Goal: Contribute content: Contribute content

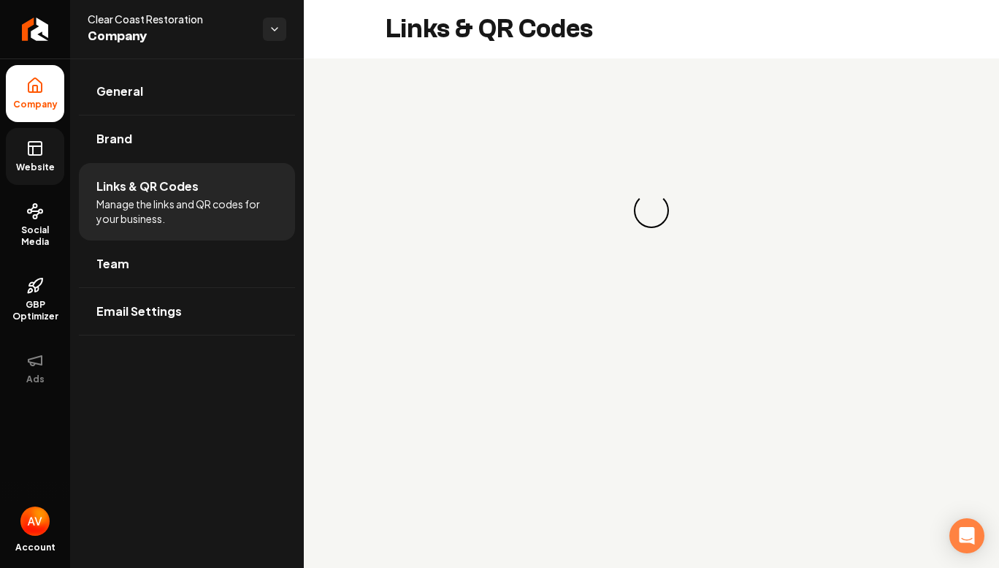
click at [48, 158] on link "Website" at bounding box center [35, 156] width 58 height 57
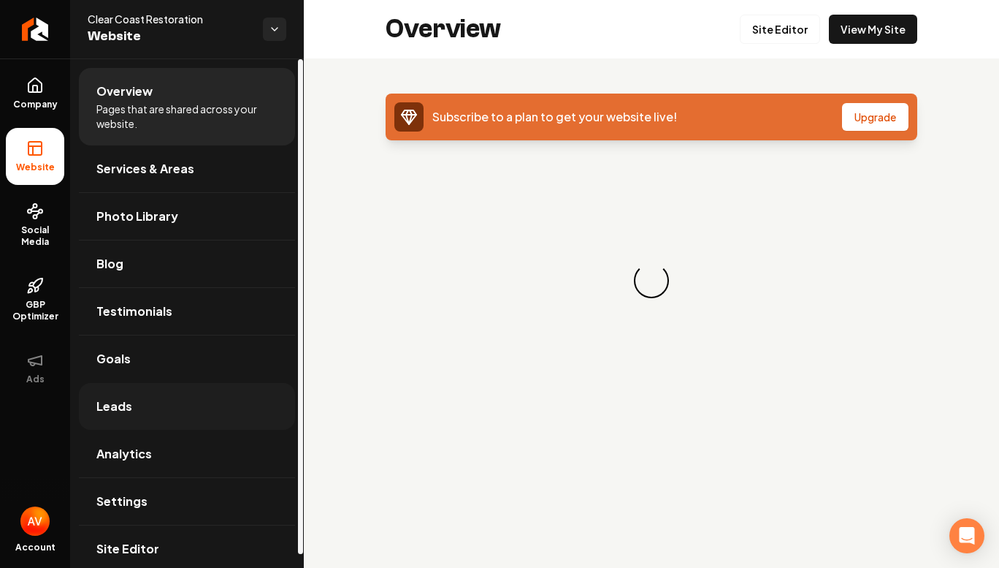
click at [126, 412] on span "Leads" at bounding box center [114, 406] width 36 height 18
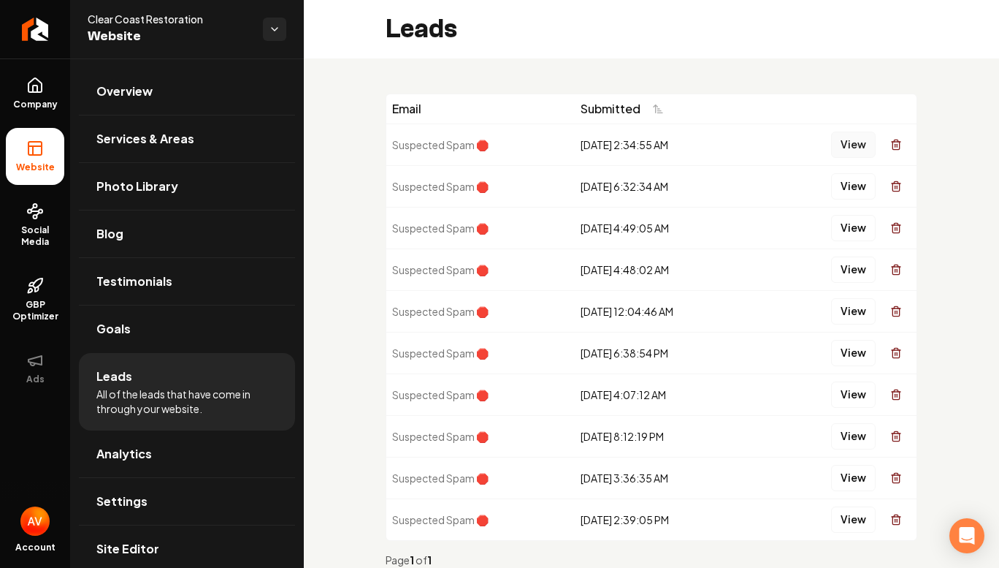
click at [832, 145] on button "View" at bounding box center [853, 144] width 45 height 26
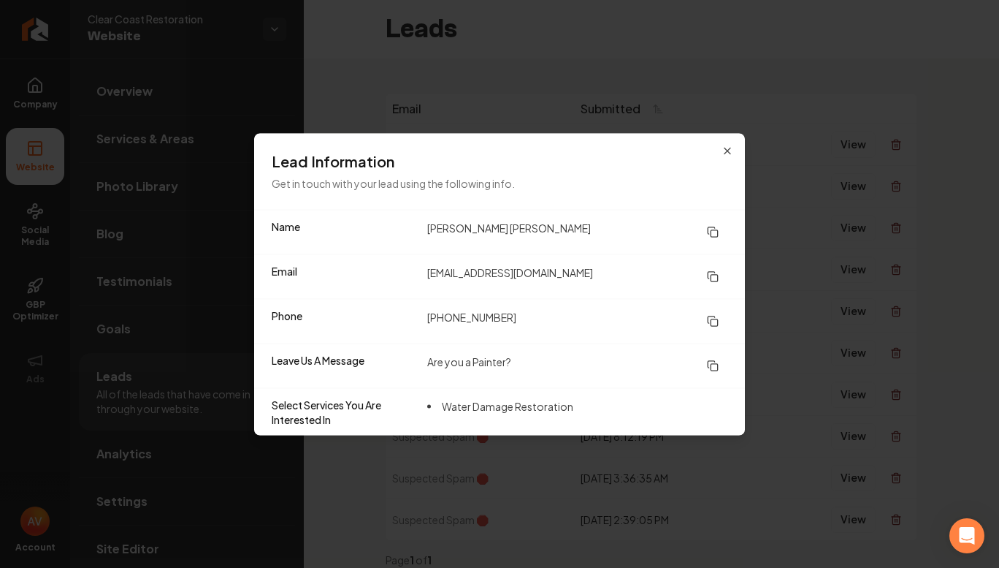
click at [729, 144] on div "Lead Information Get in touch with your lead using the following info." at bounding box center [499, 171] width 491 height 76
click at [726, 147] on icon "button" at bounding box center [728, 151] width 12 height 12
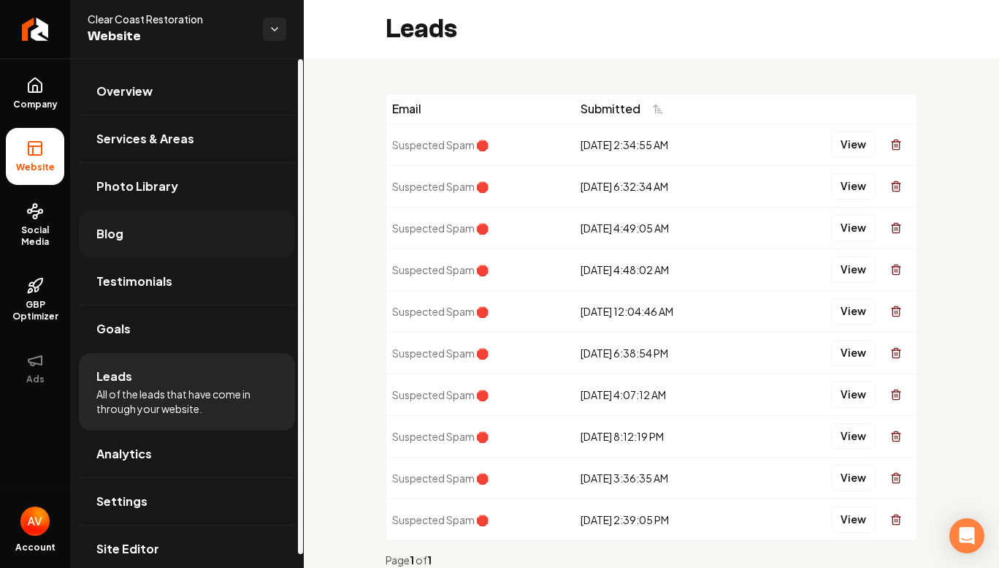
click at [181, 238] on link "Blog" at bounding box center [187, 233] width 216 height 47
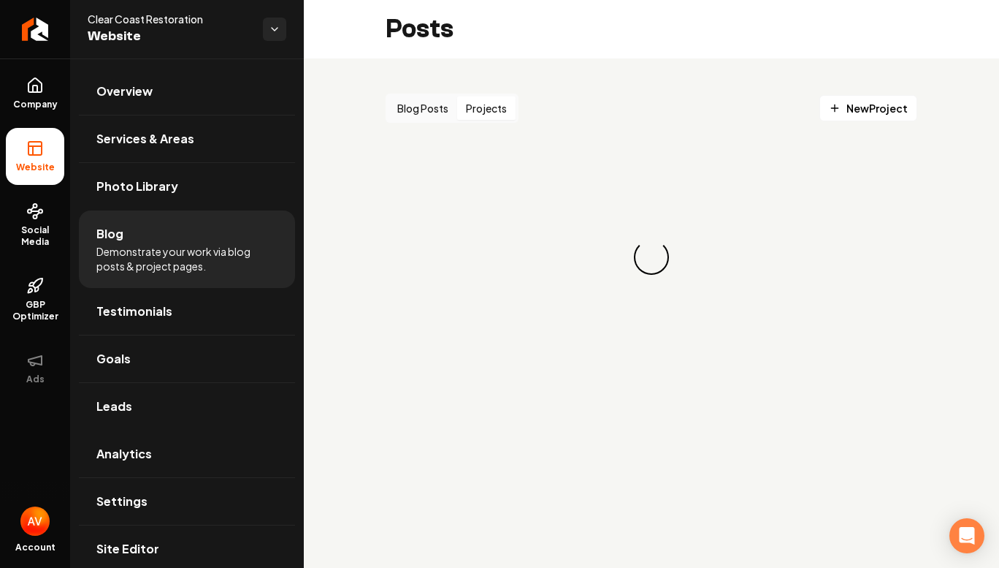
click at [492, 110] on button "Projects" at bounding box center [486, 107] width 58 height 23
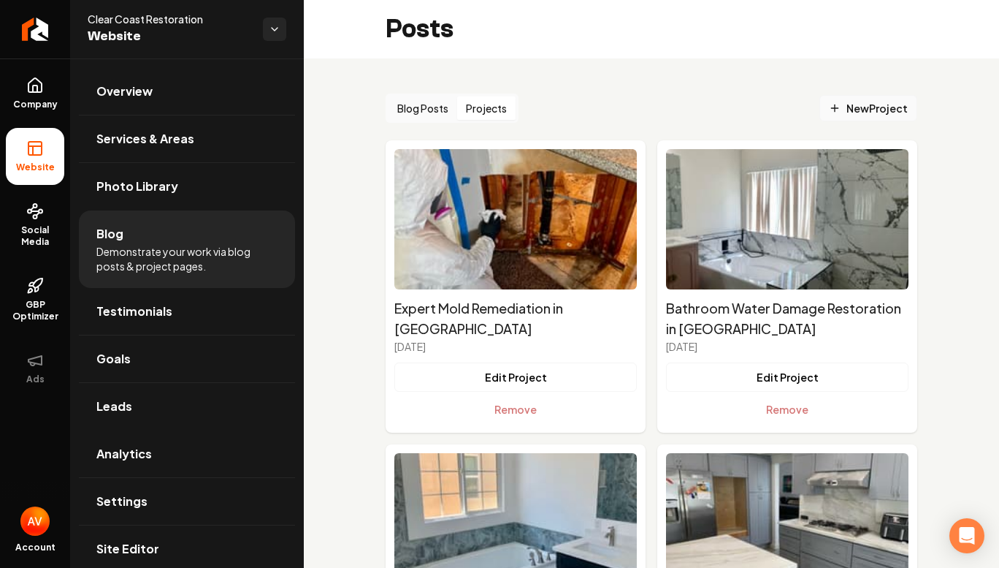
click at [820, 112] on link "New Project" at bounding box center [869, 108] width 98 height 26
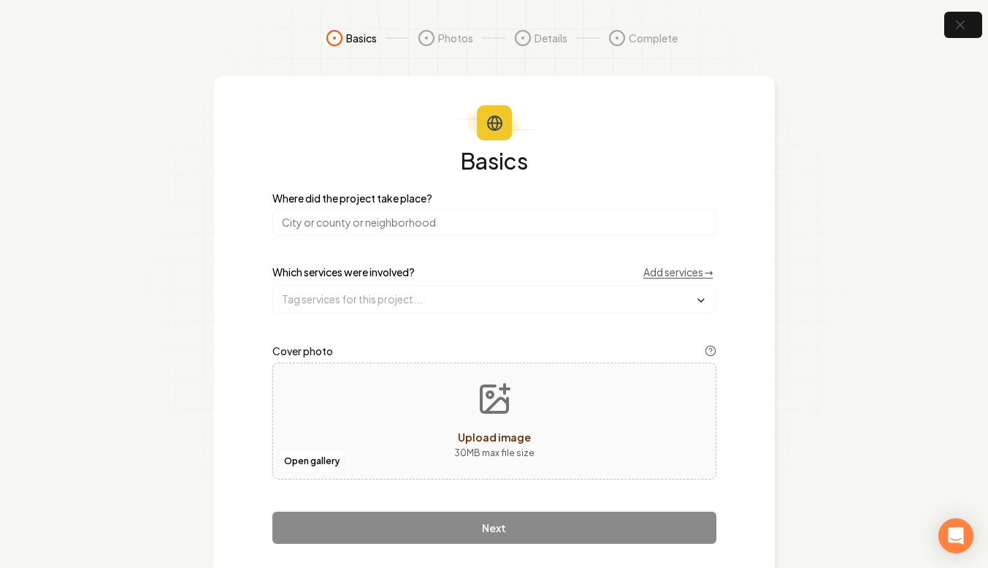
click at [408, 227] on input "search" at bounding box center [494, 222] width 444 height 26
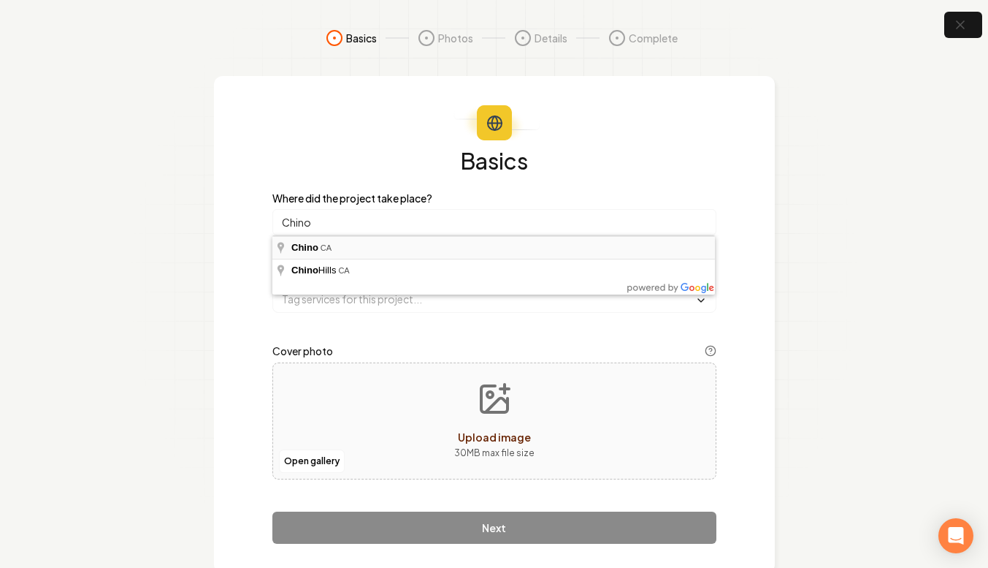
type input "Chino, [GEOGRAPHIC_DATA]"
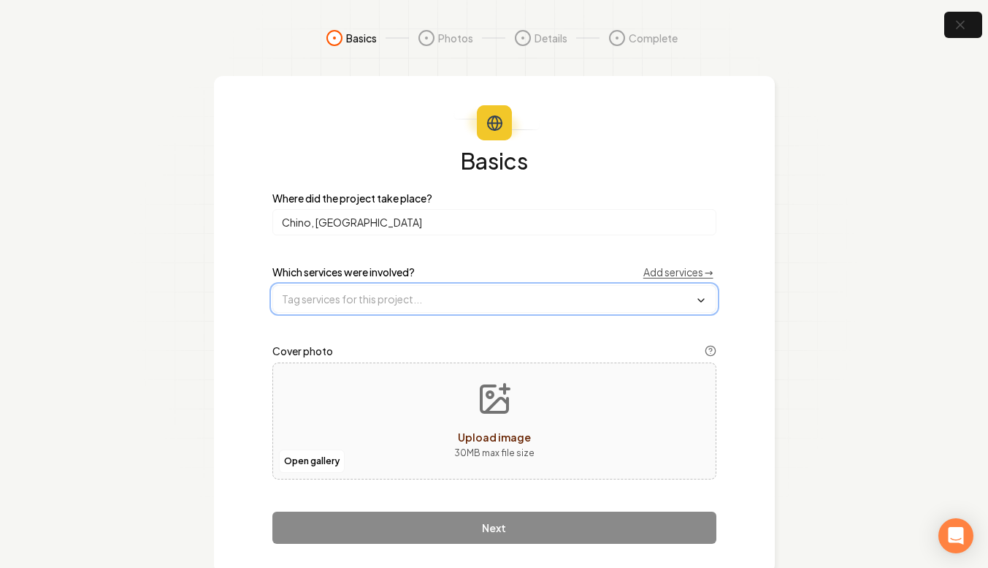
click at [435, 310] on input "text" at bounding box center [494, 299] width 443 height 26
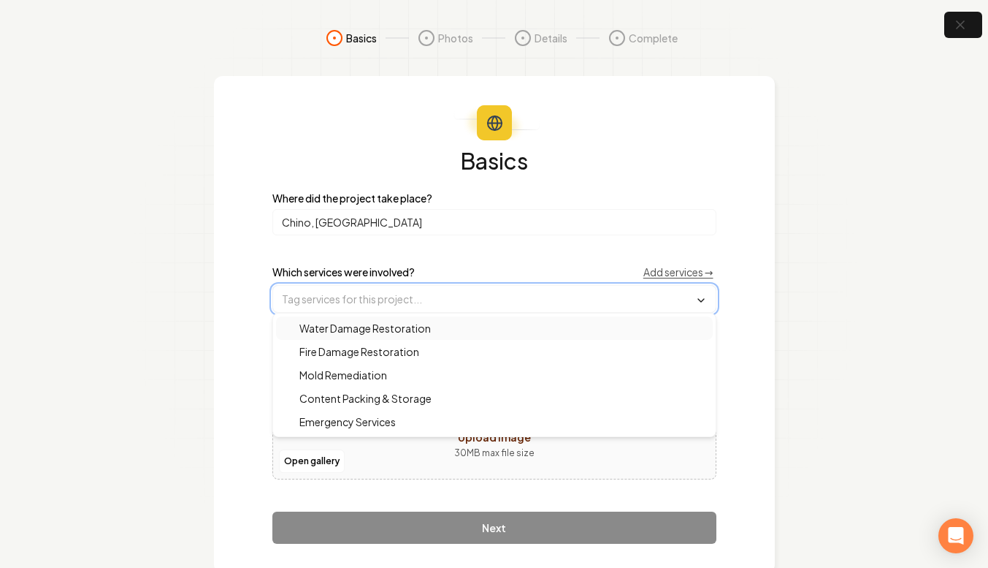
click at [429, 329] on span "Water Damage Restoration" at bounding box center [356, 328] width 149 height 15
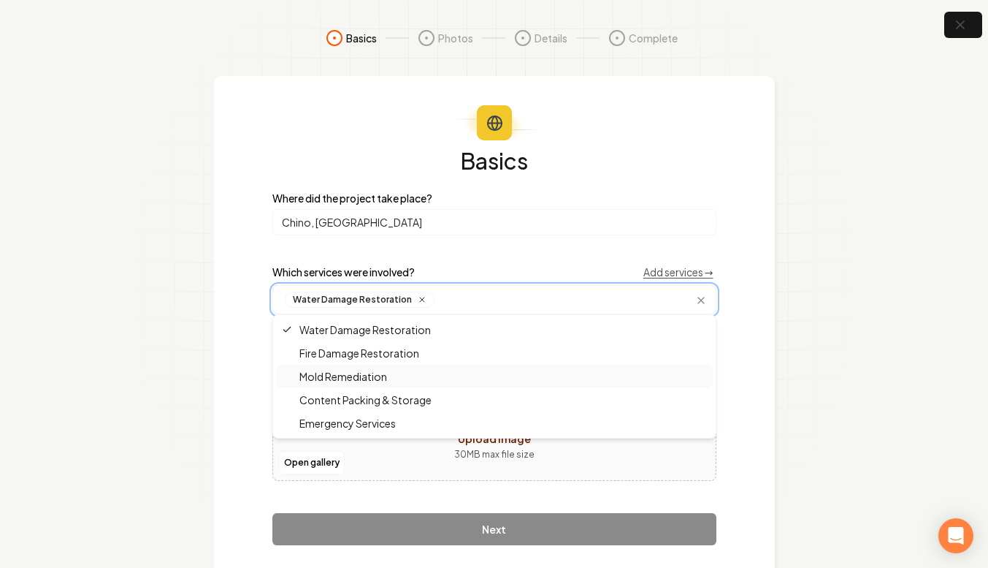
click at [397, 373] on div "Mold Remediation" at bounding box center [494, 376] width 437 height 23
click at [376, 427] on span "Emergency Services" at bounding box center [339, 423] width 114 height 15
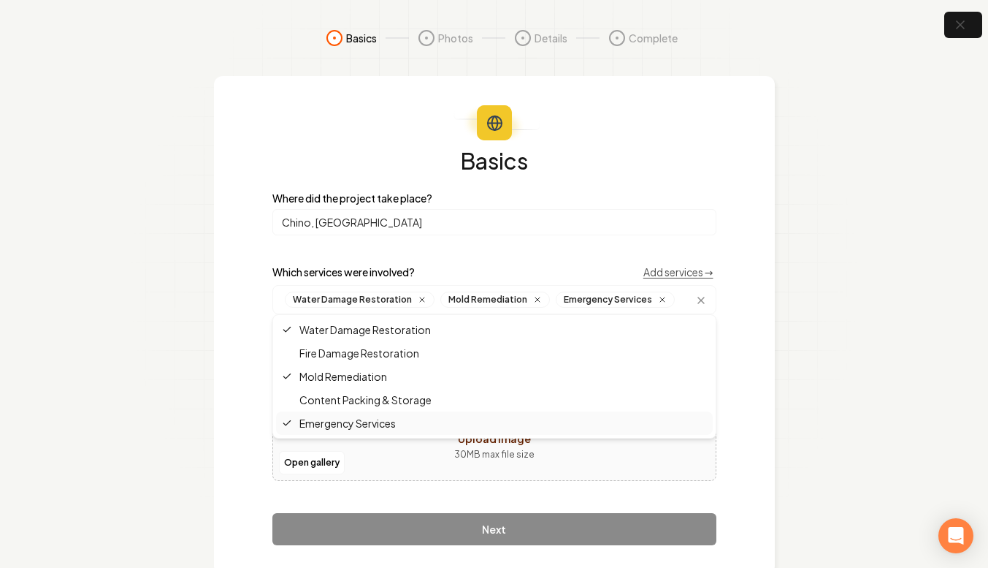
click at [470, 462] on button "Upload image 30 MB max file size" at bounding box center [495, 422] width 104 height 102
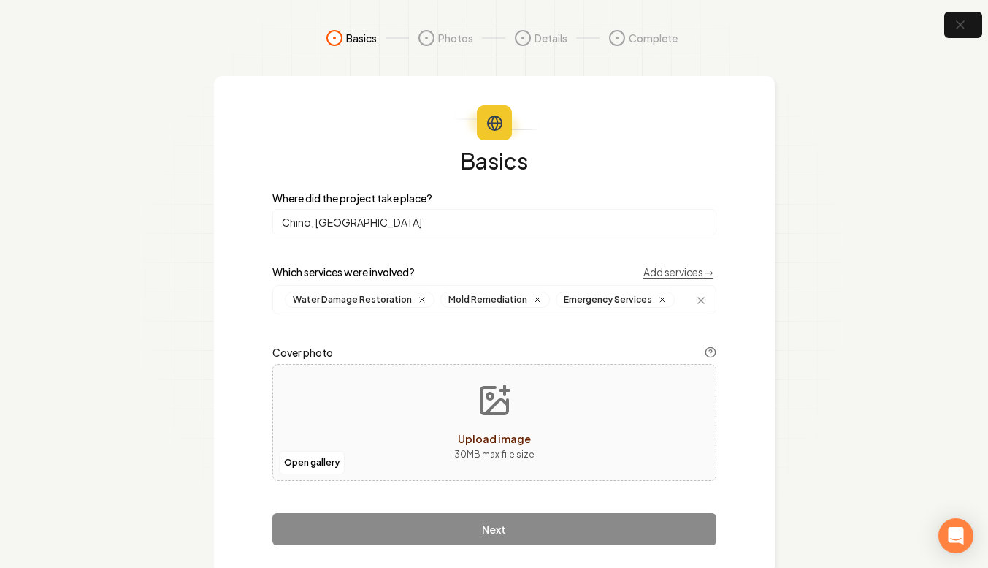
type input "**********"
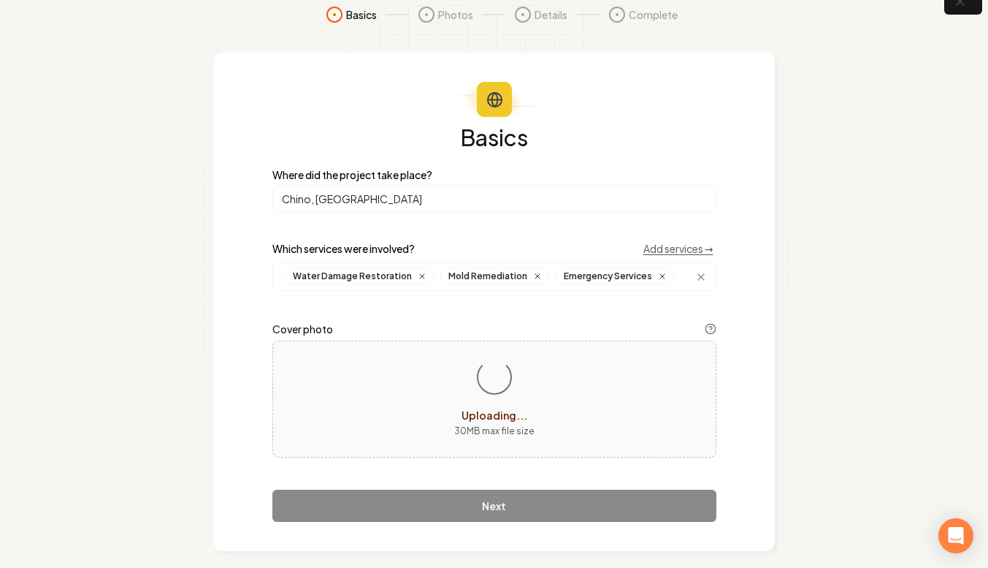
scroll to position [36, 0]
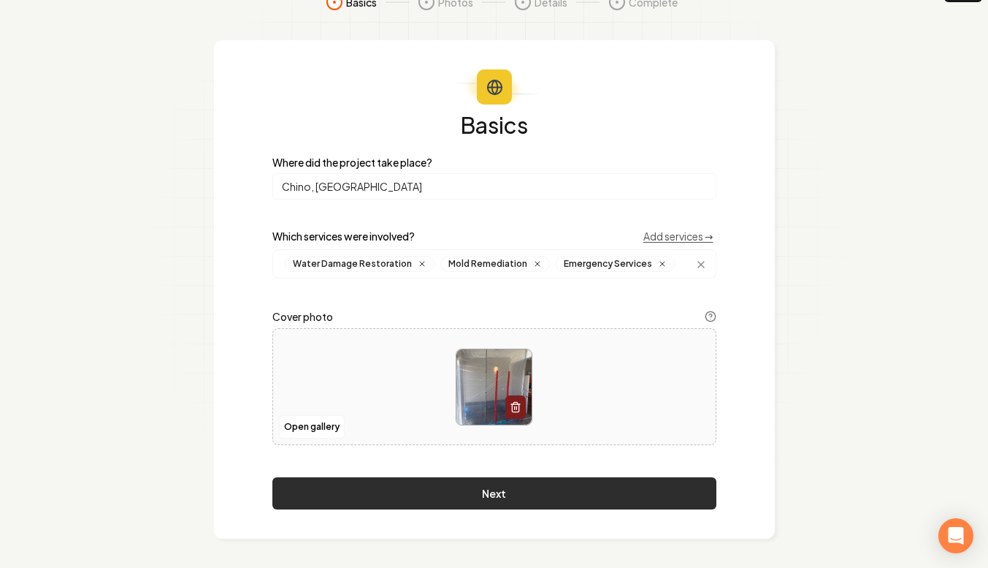
click at [553, 500] on button "Next" at bounding box center [494, 493] width 444 height 32
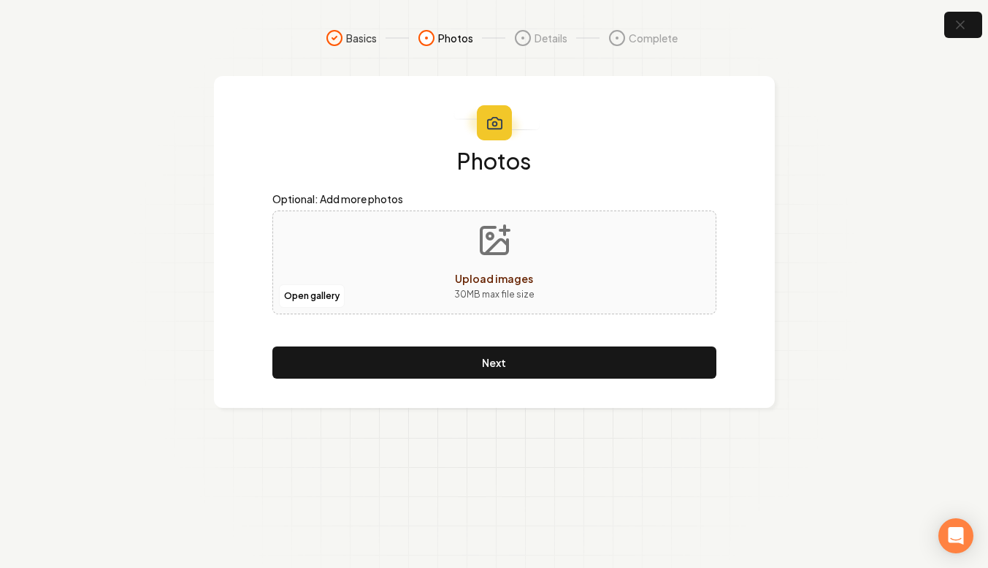
scroll to position [0, 0]
click at [478, 284] on span "Upload images" at bounding box center [500, 278] width 78 height 13
type input "**********"
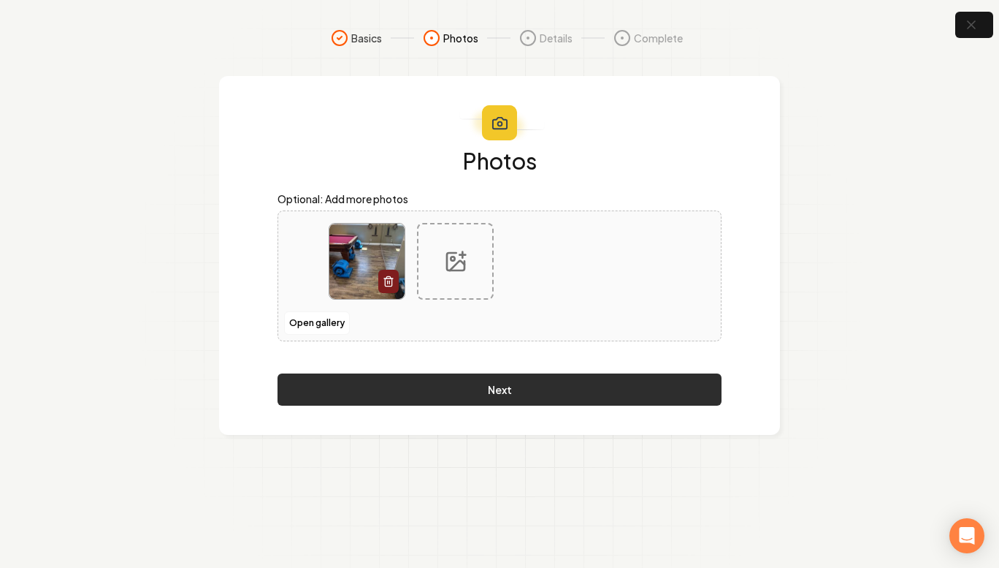
click at [557, 367] on div "Photos Optional: Add more photos Open gallery Next" at bounding box center [500, 277] width 444 height 256
click at [543, 386] on button "Next" at bounding box center [500, 389] width 444 height 32
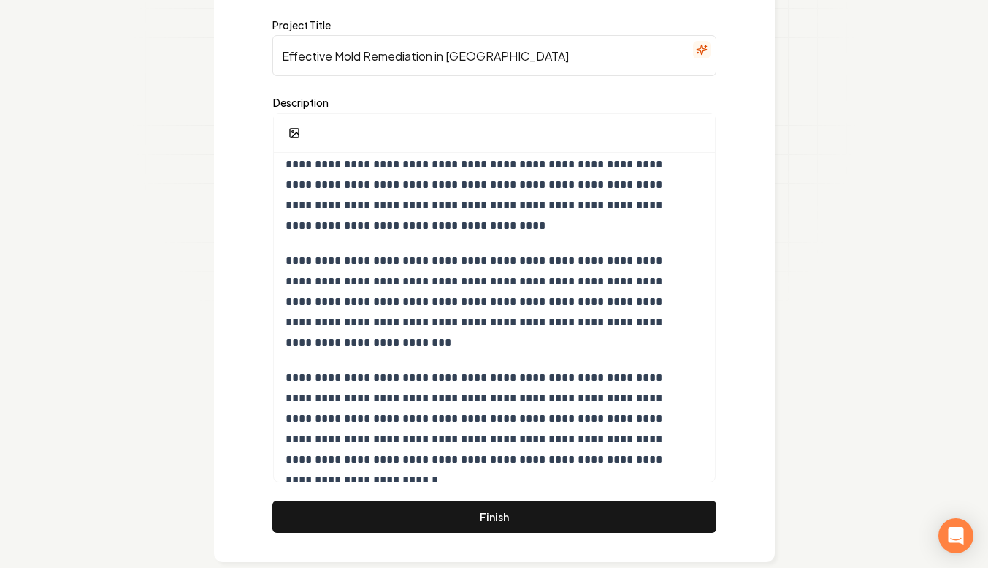
scroll to position [219, 0]
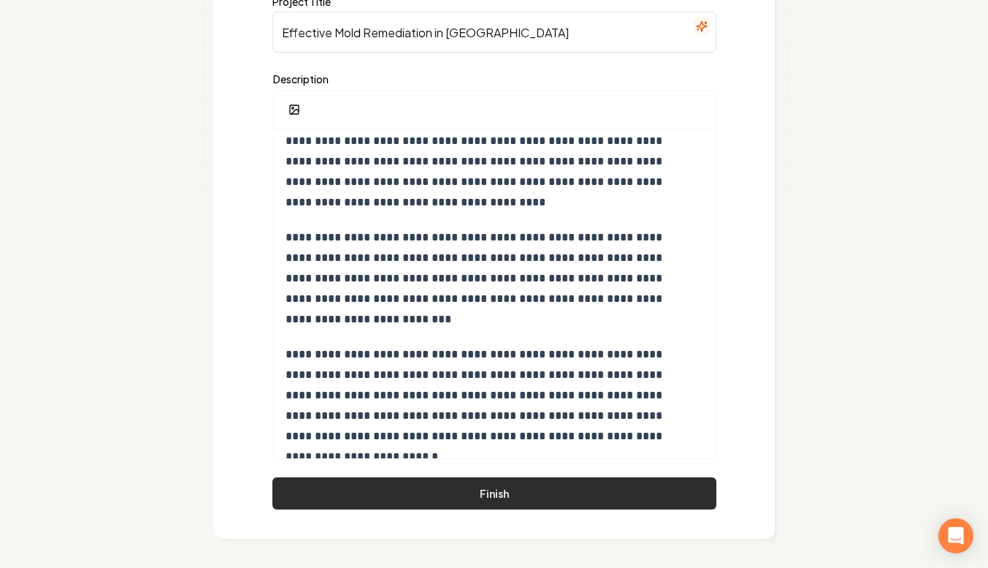
click at [444, 497] on button "Finish" at bounding box center [494, 493] width 444 height 32
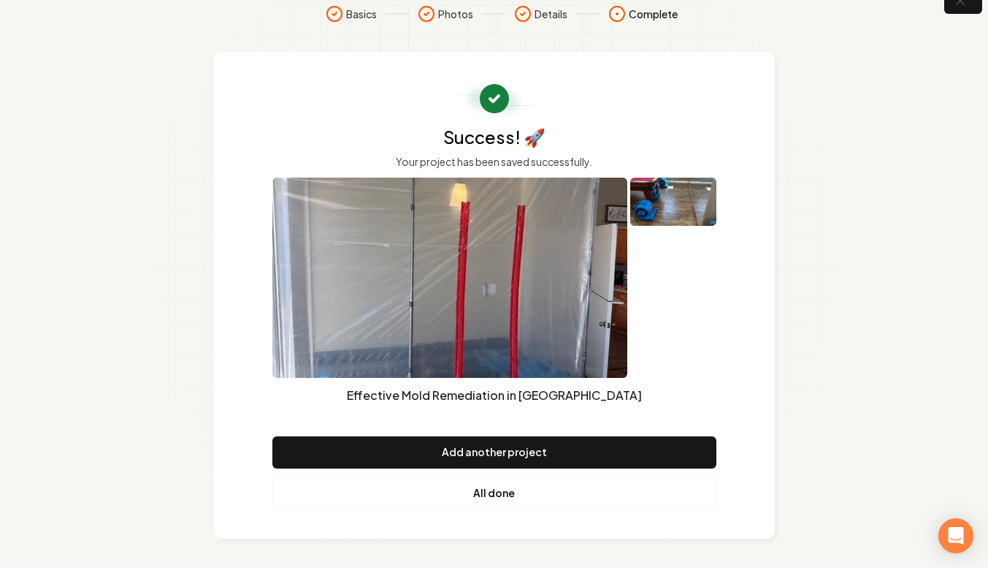
scroll to position [22, 0]
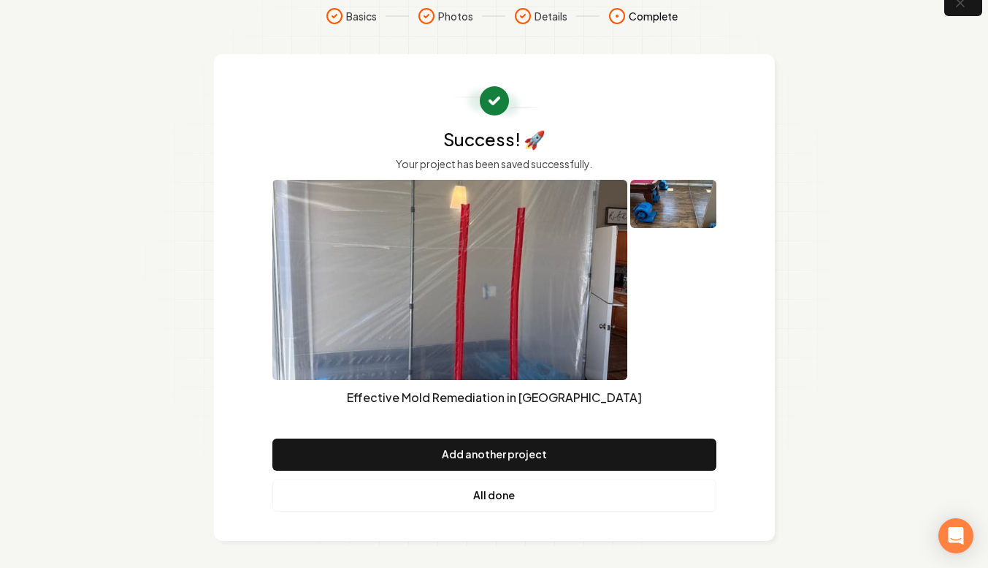
click at [491, 305] on img at bounding box center [449, 280] width 355 height 200
click at [500, 486] on link "All done" at bounding box center [494, 495] width 444 height 32
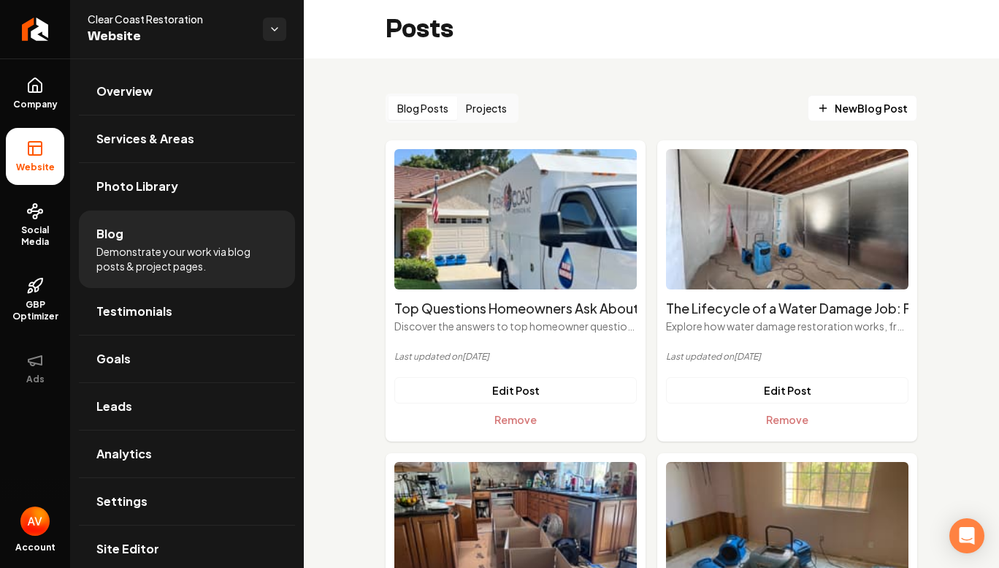
click at [473, 111] on button "Projects" at bounding box center [486, 107] width 58 height 23
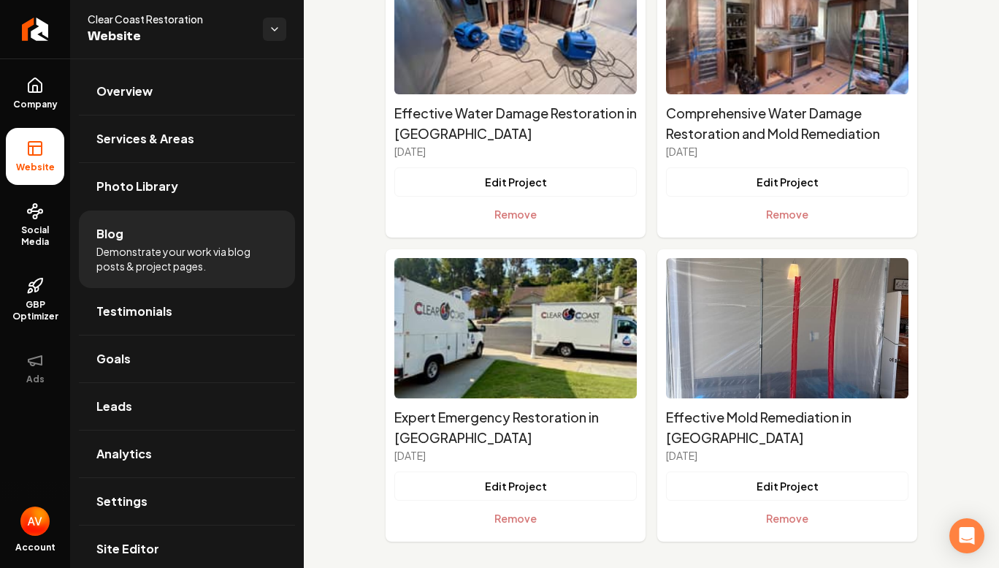
scroll to position [5066, 0]
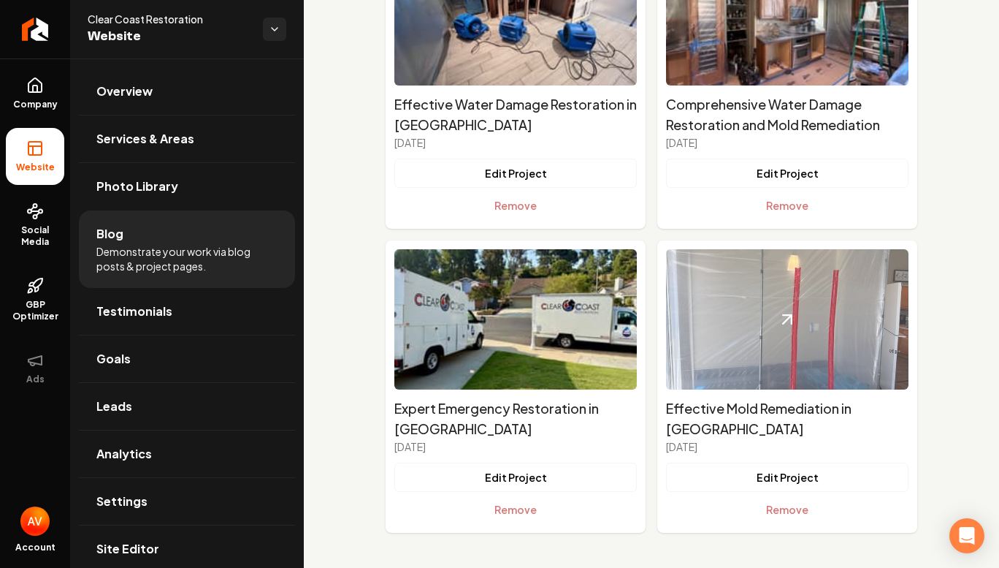
click at [760, 317] on img "Main content area" at bounding box center [787, 319] width 243 height 140
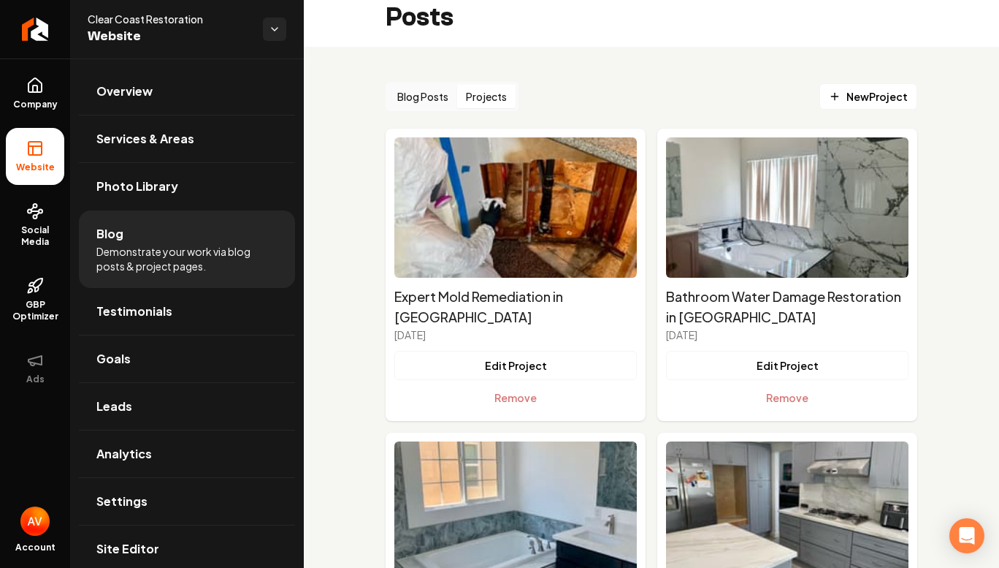
scroll to position [0, 0]
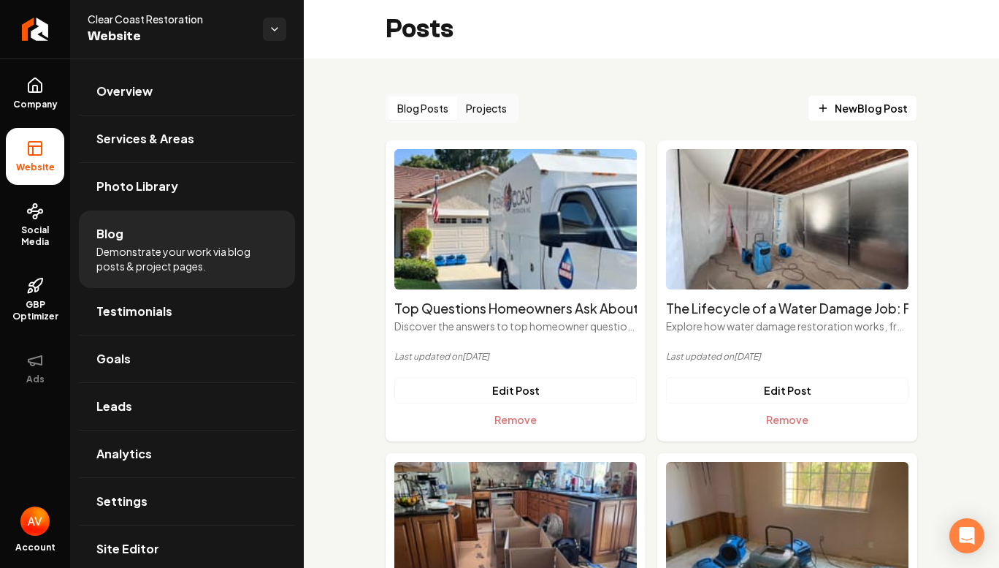
drag, startPoint x: 430, startPoint y: 102, endPoint x: 421, endPoint y: 101, distance: 8.2
click at [429, 102] on button "Blog Posts" at bounding box center [423, 107] width 69 height 23
click at [831, 115] on span "New Blog Post" at bounding box center [862, 108] width 91 height 15
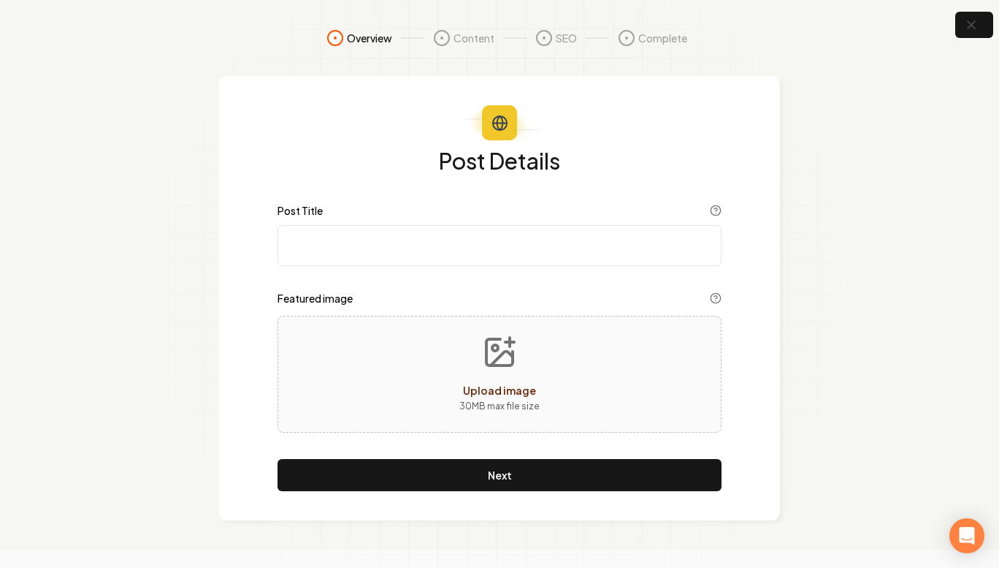
click at [401, 254] on input "Post Title" at bounding box center [500, 245] width 444 height 41
click at [365, 245] on input "Post Title" at bounding box center [500, 245] width 444 height 41
paste input "Beyond the Drying Fans: Why Containment is the Unsung Hero of Water Damage Rest…"
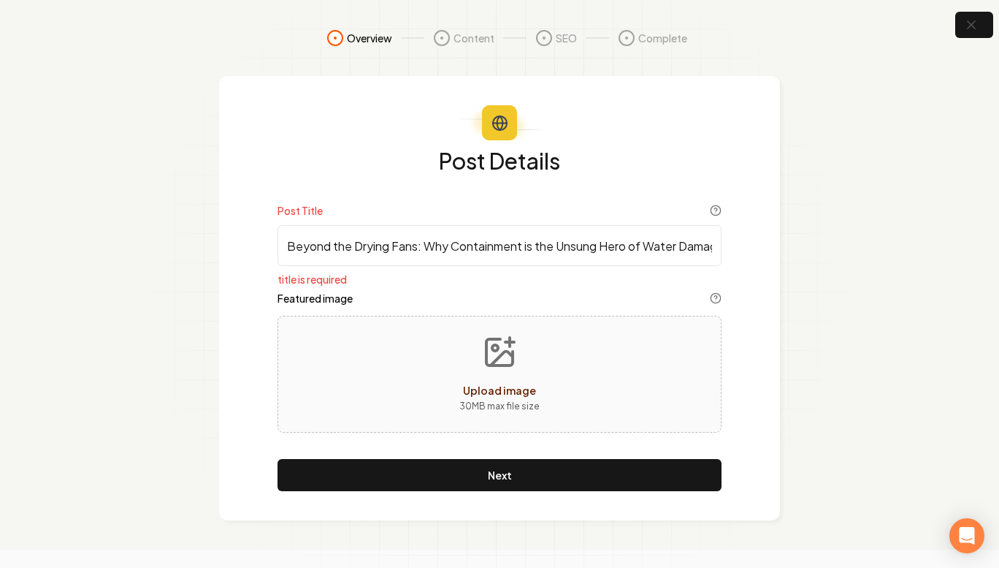
scroll to position [0, 78]
type input "Beyond the Drying Fans: Why Containment is the Unsung Hero of Water Damage Rest…"
click at [413, 376] on div "Upload image 30 MB max file size" at bounding box center [500, 374] width 444 height 117
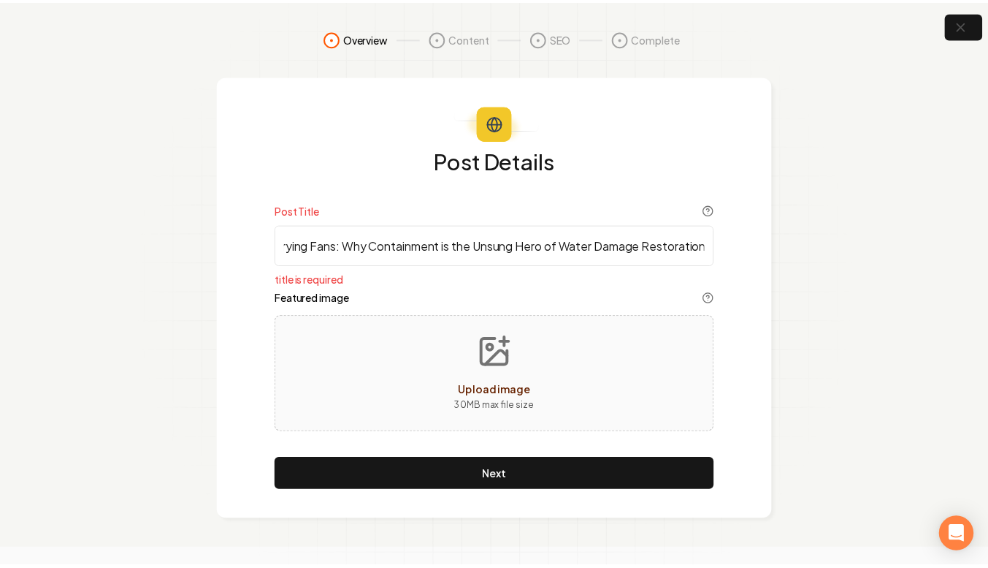
scroll to position [0, 0]
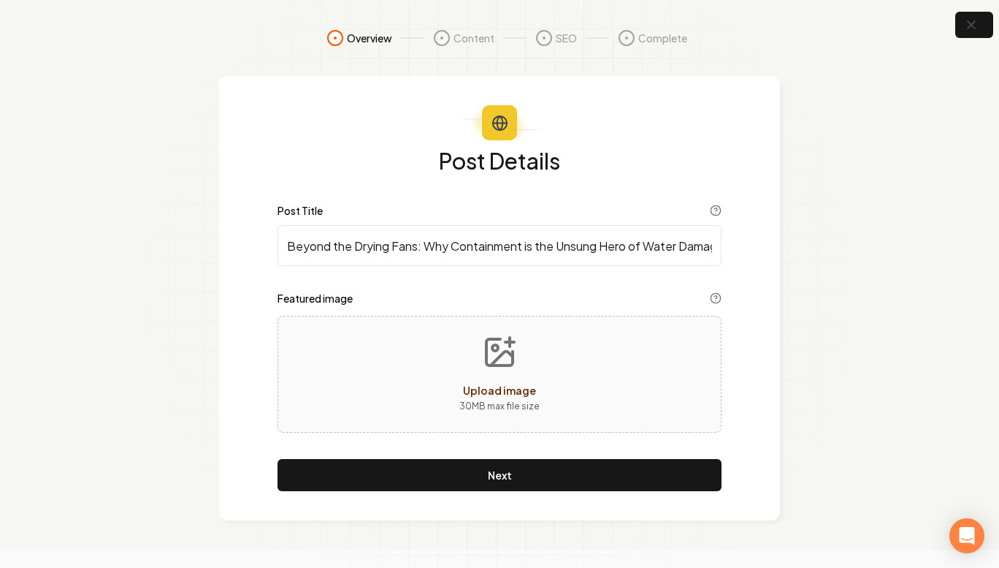
type input "**********"
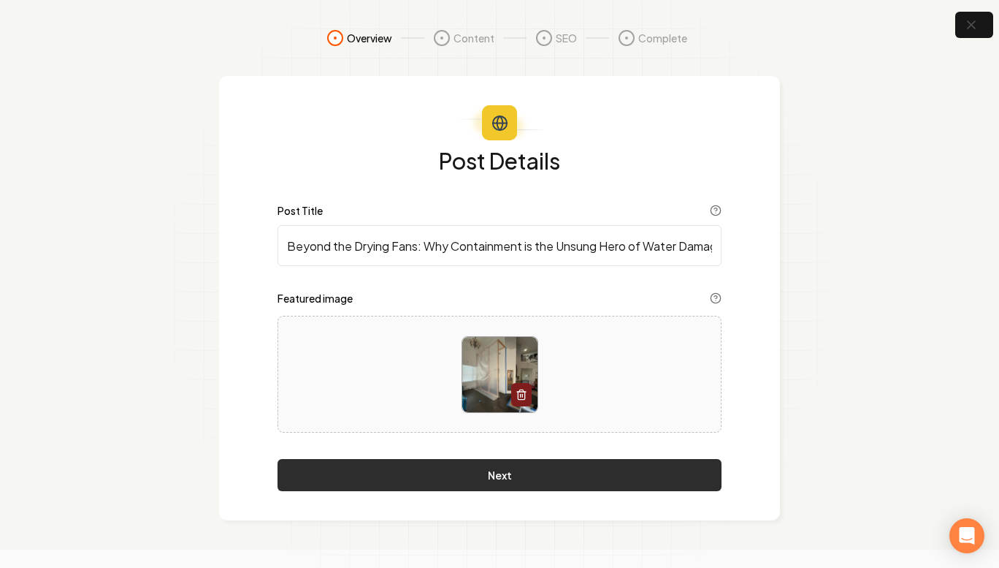
click at [557, 465] on button "Next" at bounding box center [500, 475] width 444 height 32
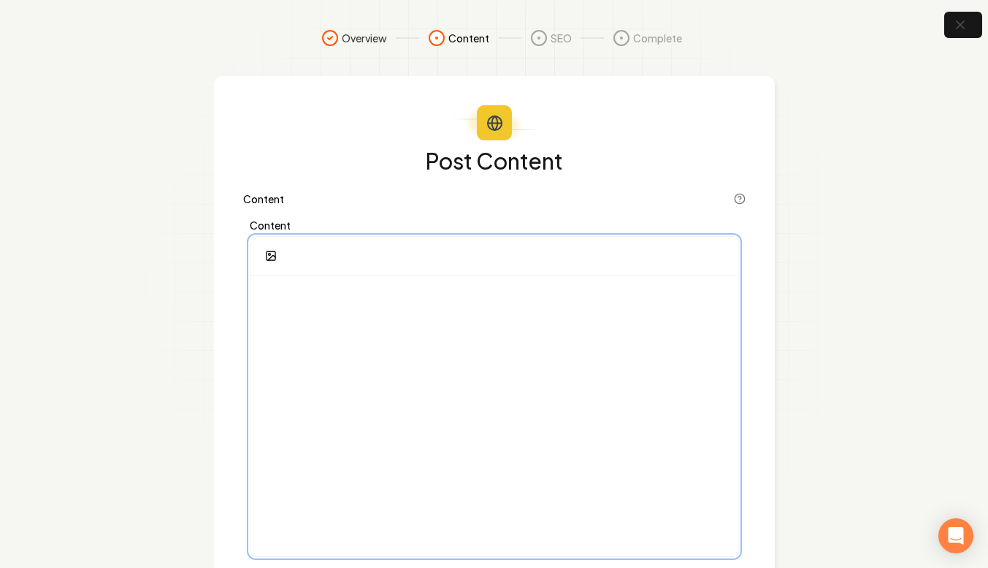
click at [335, 304] on p at bounding box center [494, 297] width 465 height 20
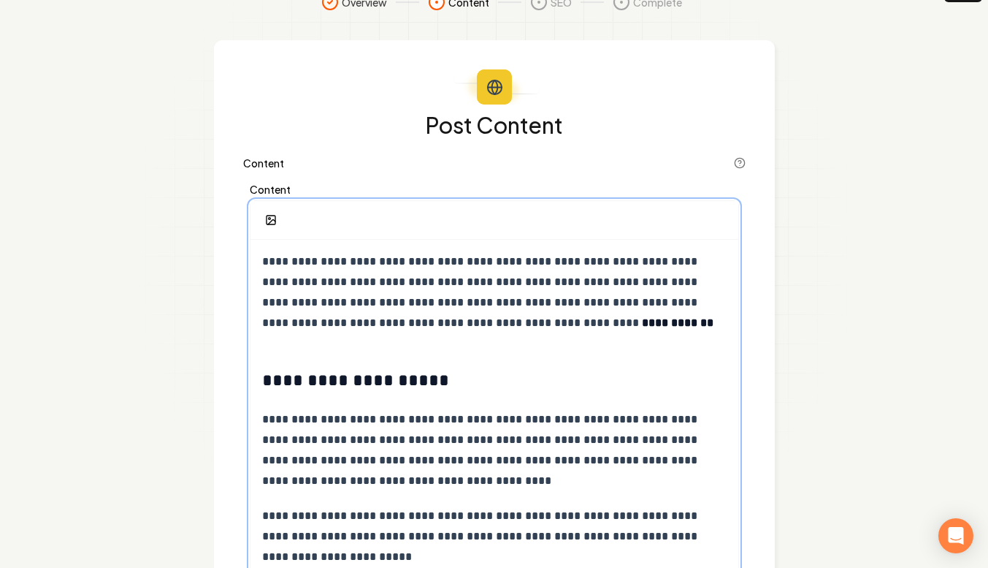
scroll to position [109, 0]
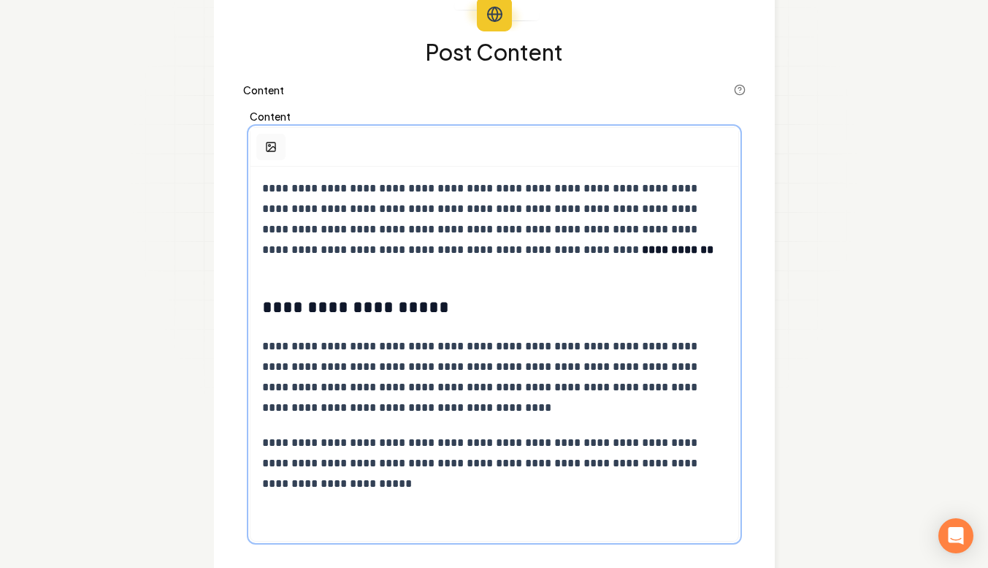
click at [279, 153] on button "button" at bounding box center [270, 147] width 29 height 26
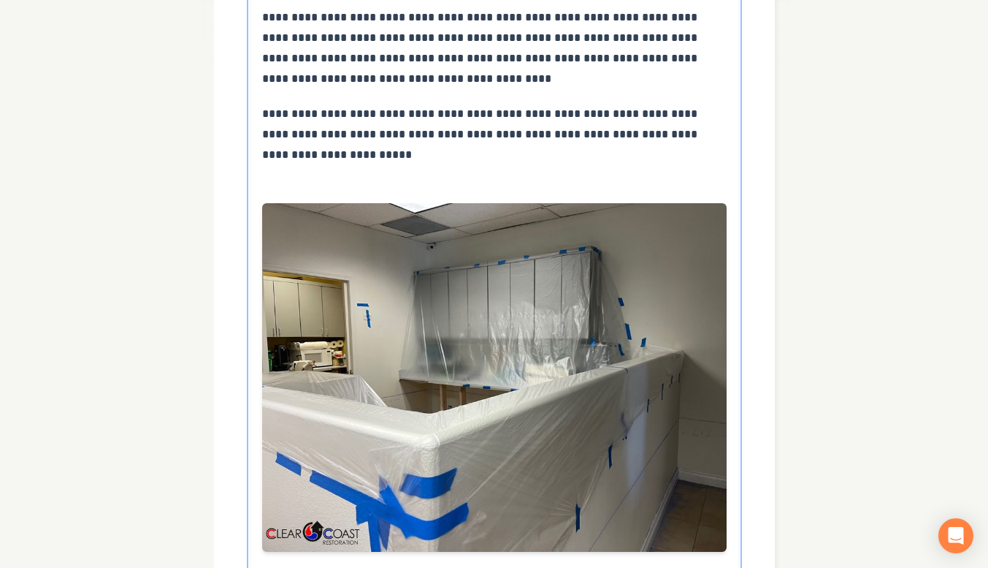
scroll to position [486, 0]
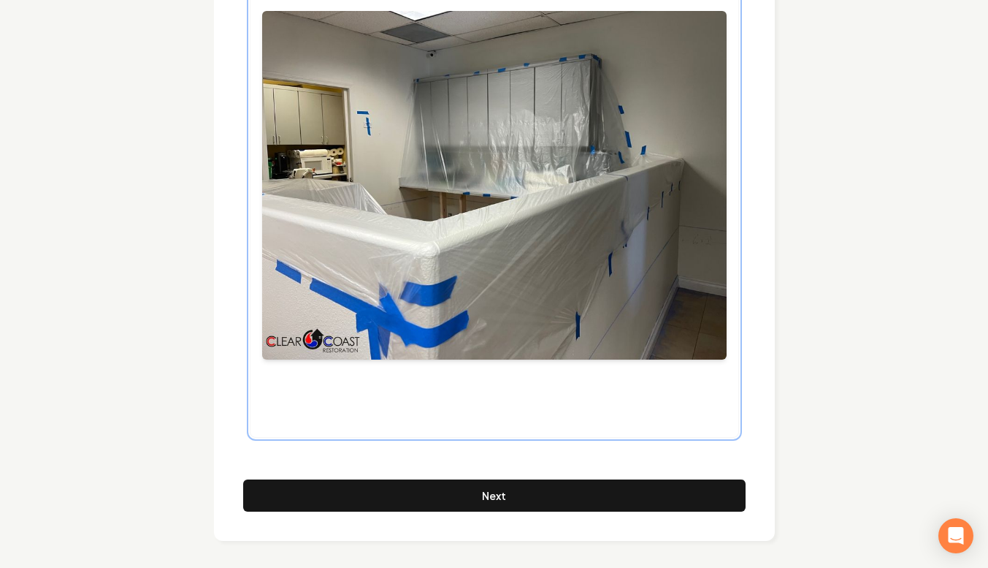
click at [302, 412] on p at bounding box center [494, 415] width 465 height 20
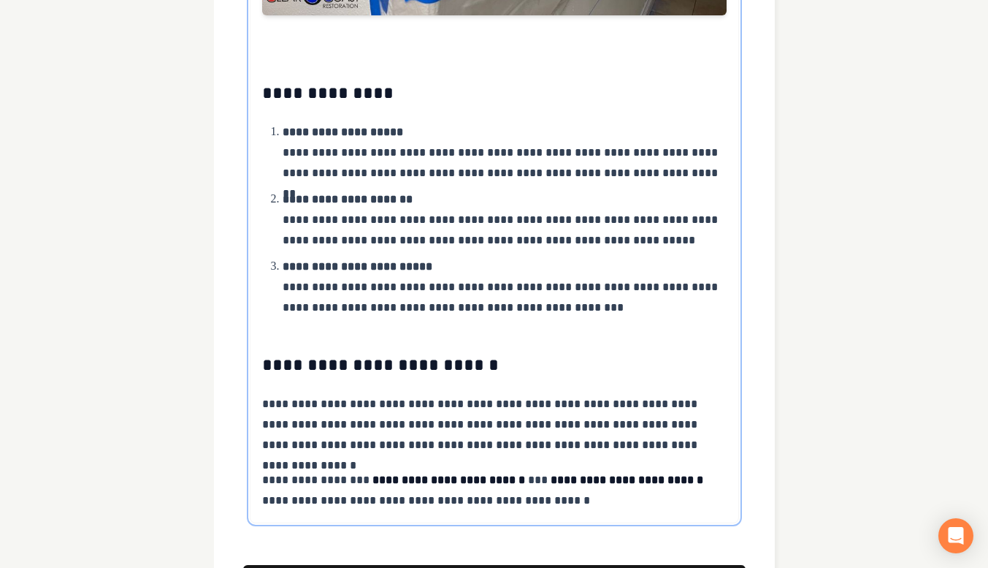
scroll to position [1059, 0]
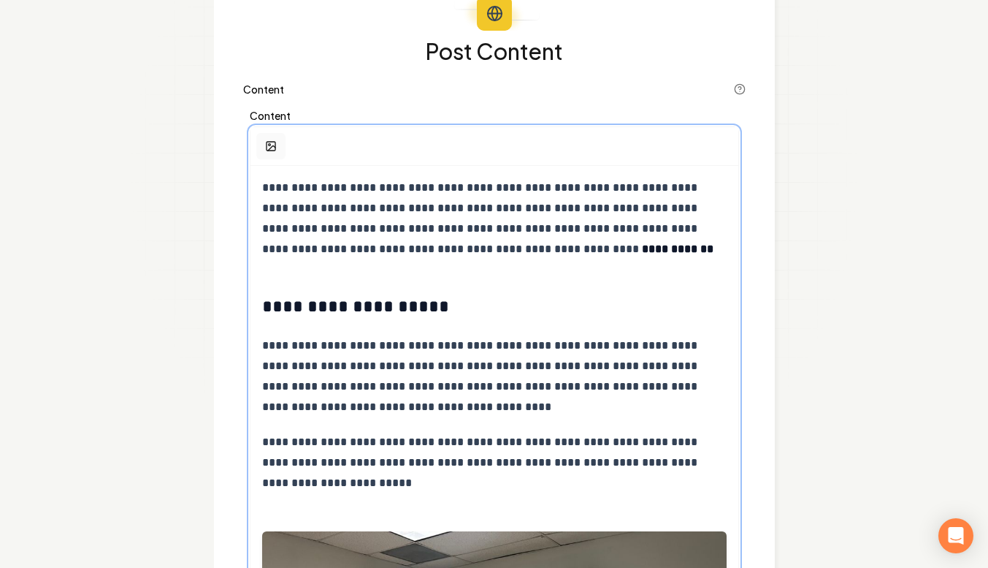
click at [275, 146] on rect "button" at bounding box center [271, 146] width 9 height 9
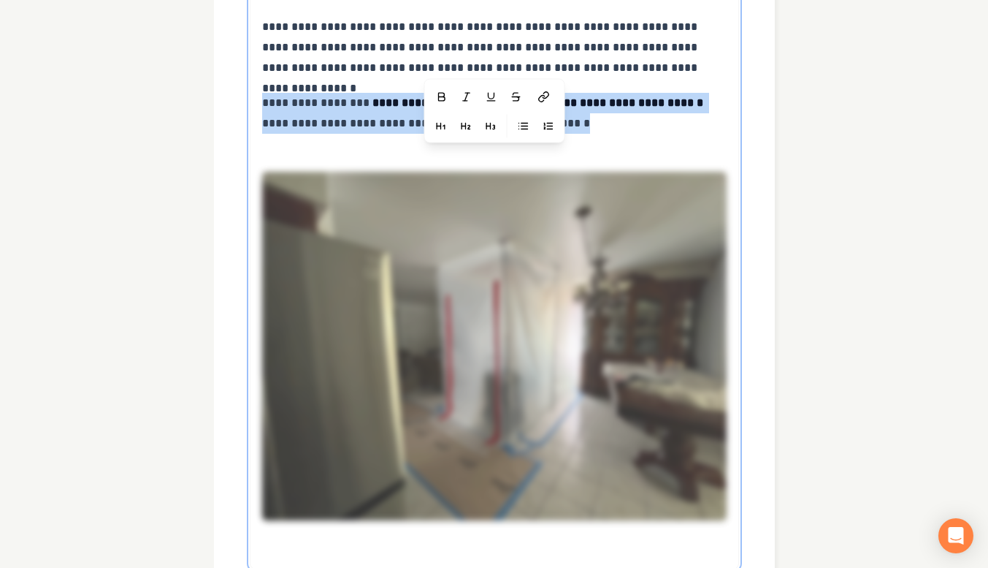
scroll to position [1430, 0]
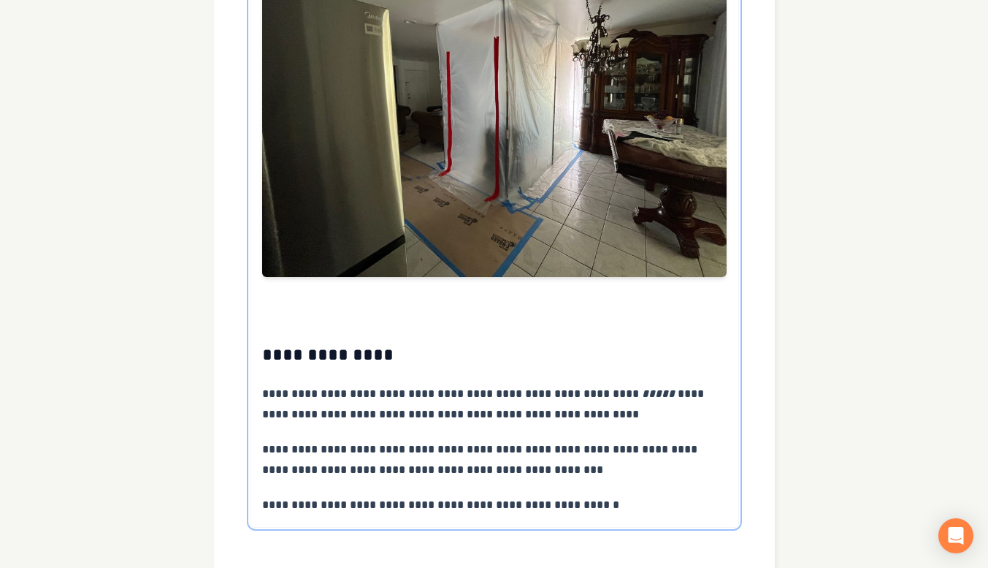
scroll to position [1611, 0]
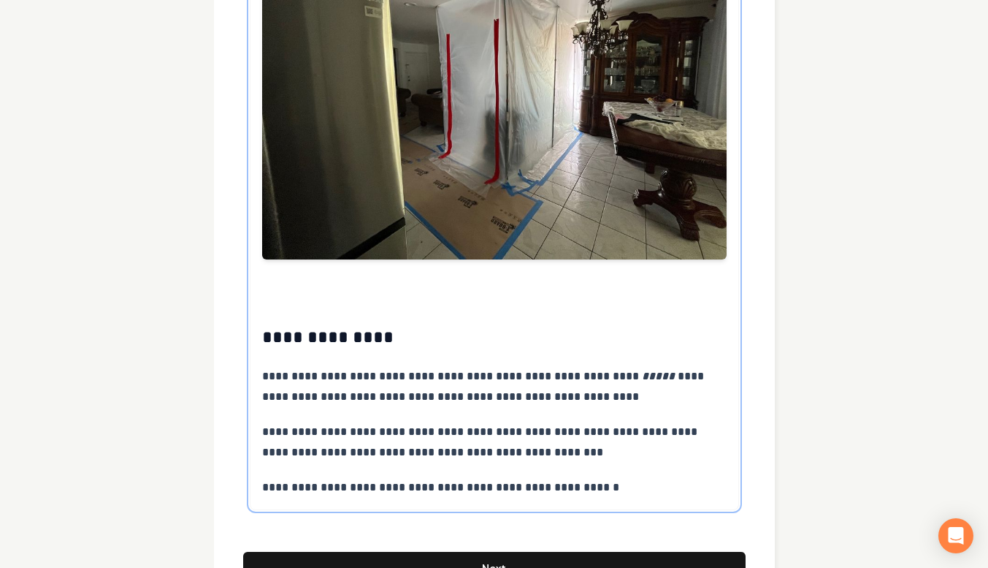
click at [507, 399] on p "**********" at bounding box center [494, 386] width 465 height 41
drag, startPoint x: 324, startPoint y: 428, endPoint x: 400, endPoint y: 428, distance: 76.0
click at [400, 428] on p "**********" at bounding box center [494, 441] width 465 height 41
click at [617, 479] on p "**********" at bounding box center [494, 487] width 465 height 20
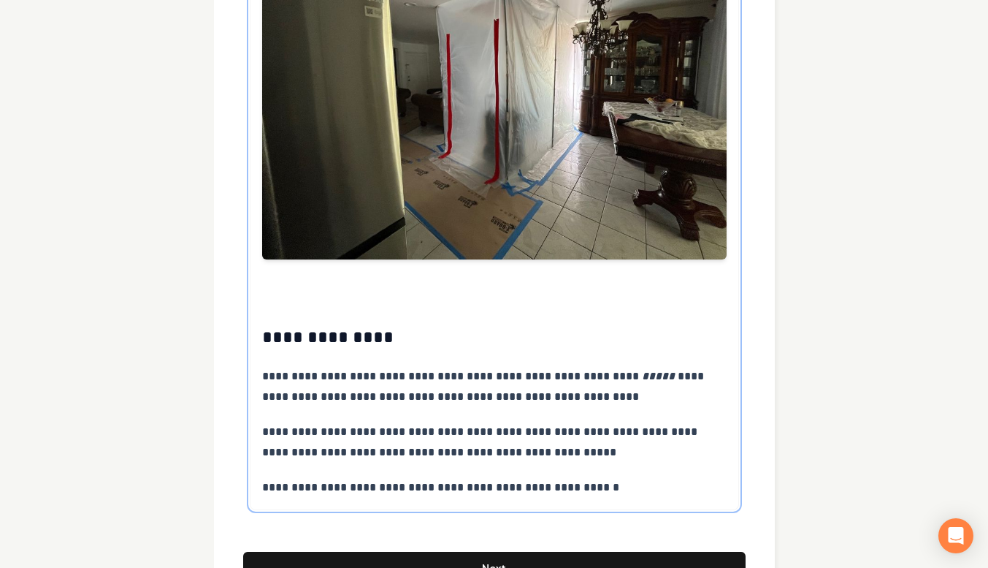
scroll to position [1682, 0]
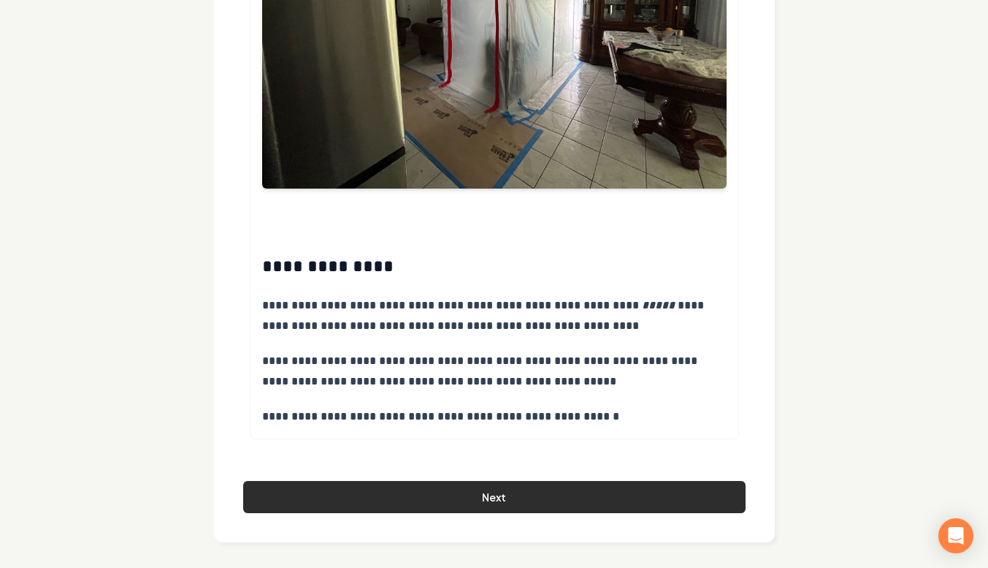
click at [501, 494] on button "Next" at bounding box center [494, 497] width 503 height 32
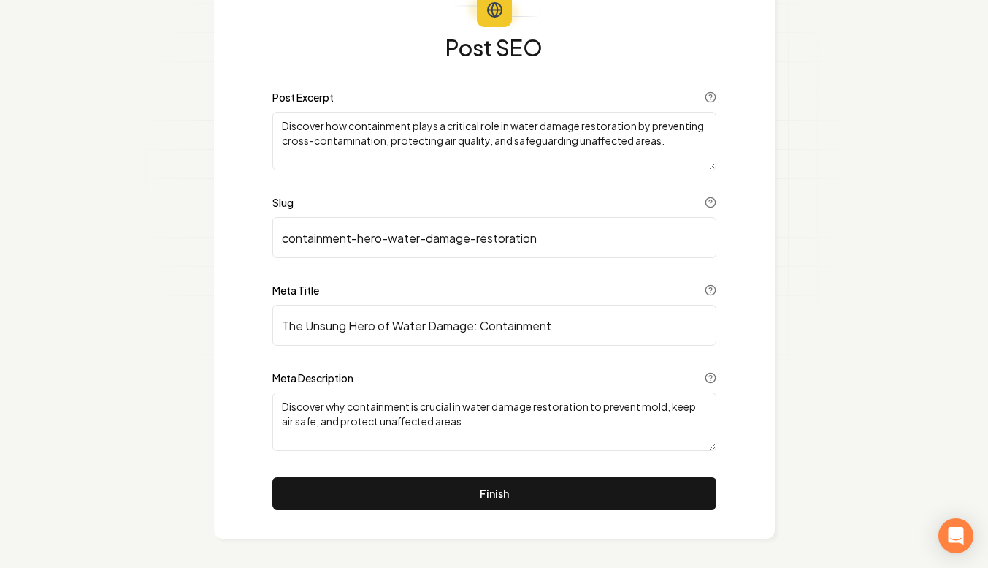
scroll to position [113, 0]
click at [501, 494] on button "Finish" at bounding box center [494, 493] width 444 height 32
